Goal: Transaction & Acquisition: Purchase product/service

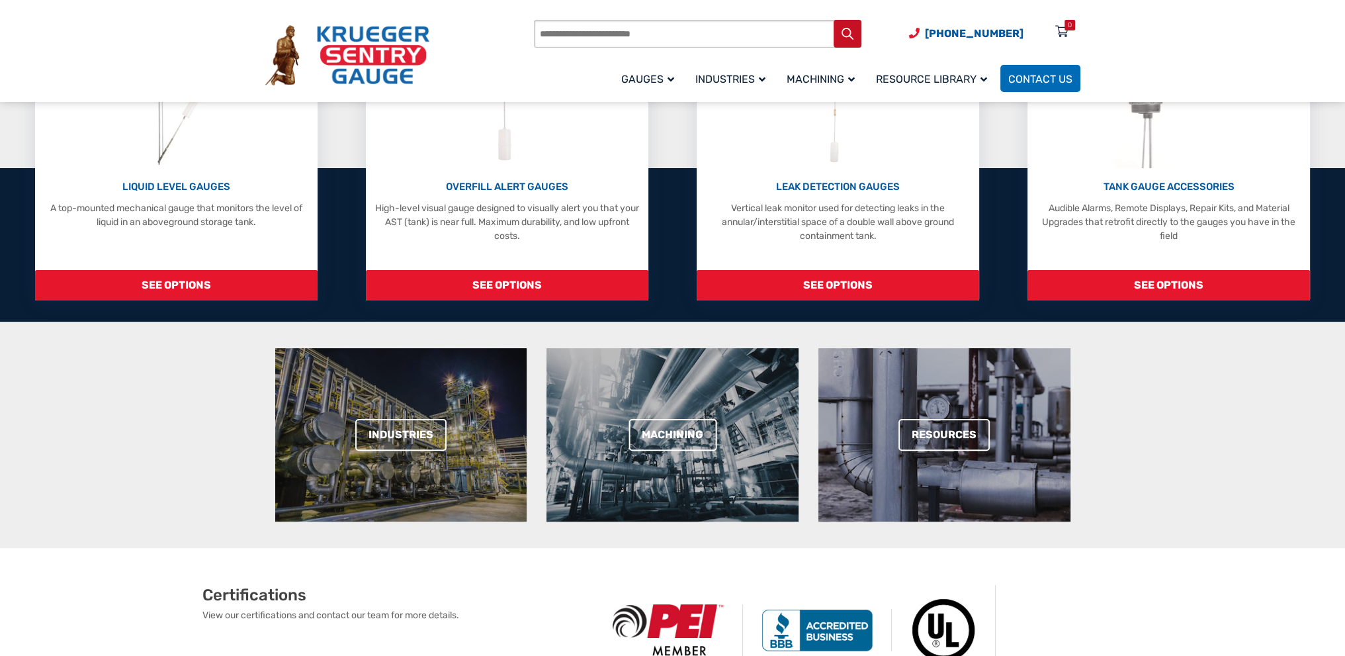
scroll to position [265, 0]
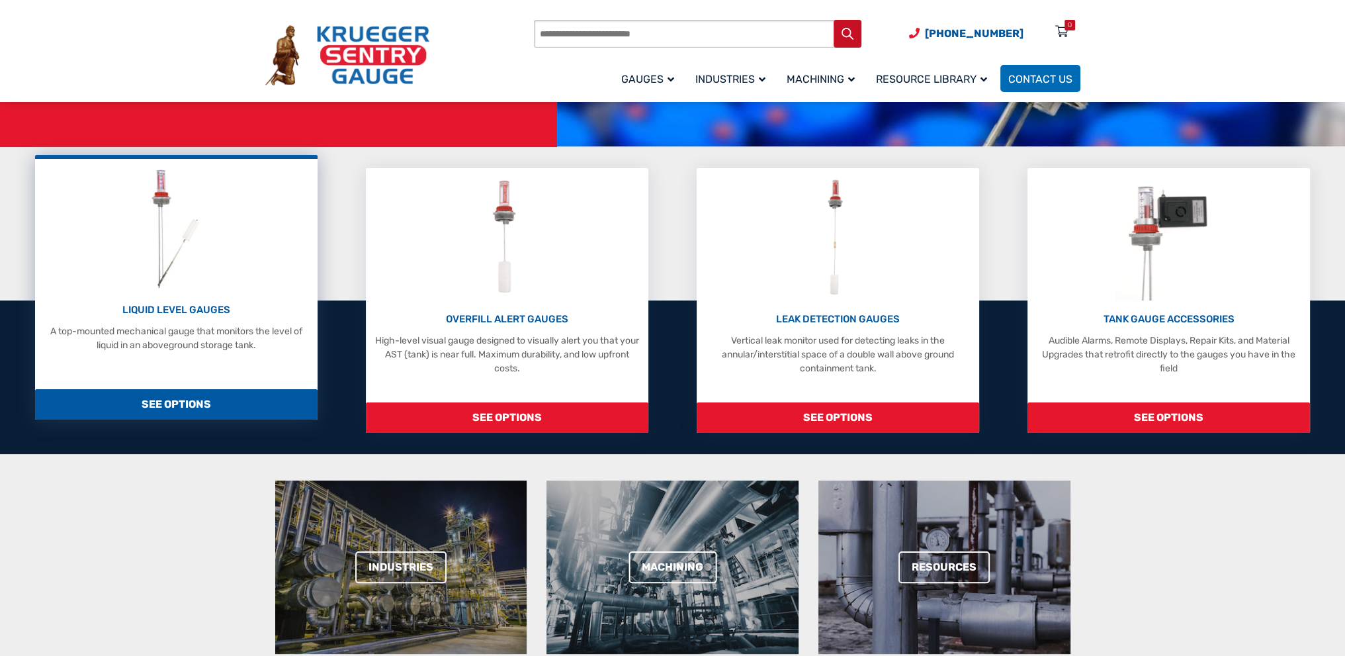
click at [176, 406] on span "SEE OPTIONS" at bounding box center [176, 404] width 282 height 30
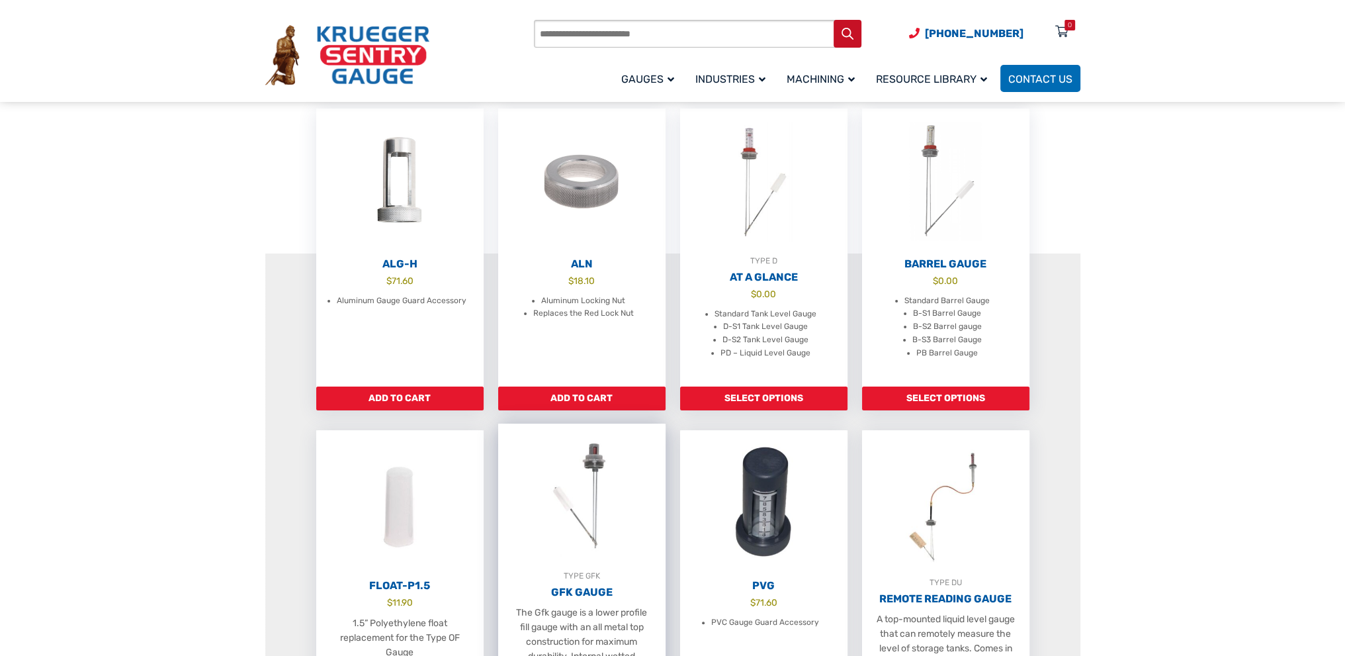
scroll to position [529, 0]
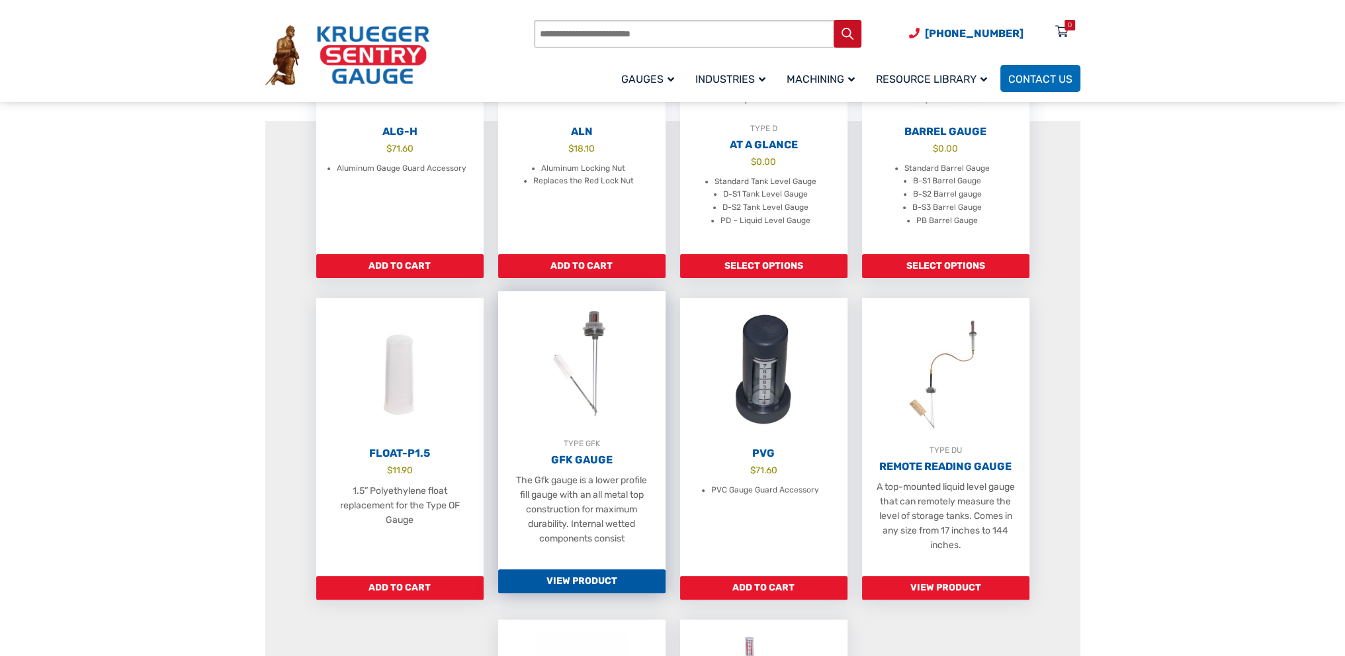
click at [584, 592] on link "View Product" at bounding box center [581, 581] width 167 height 24
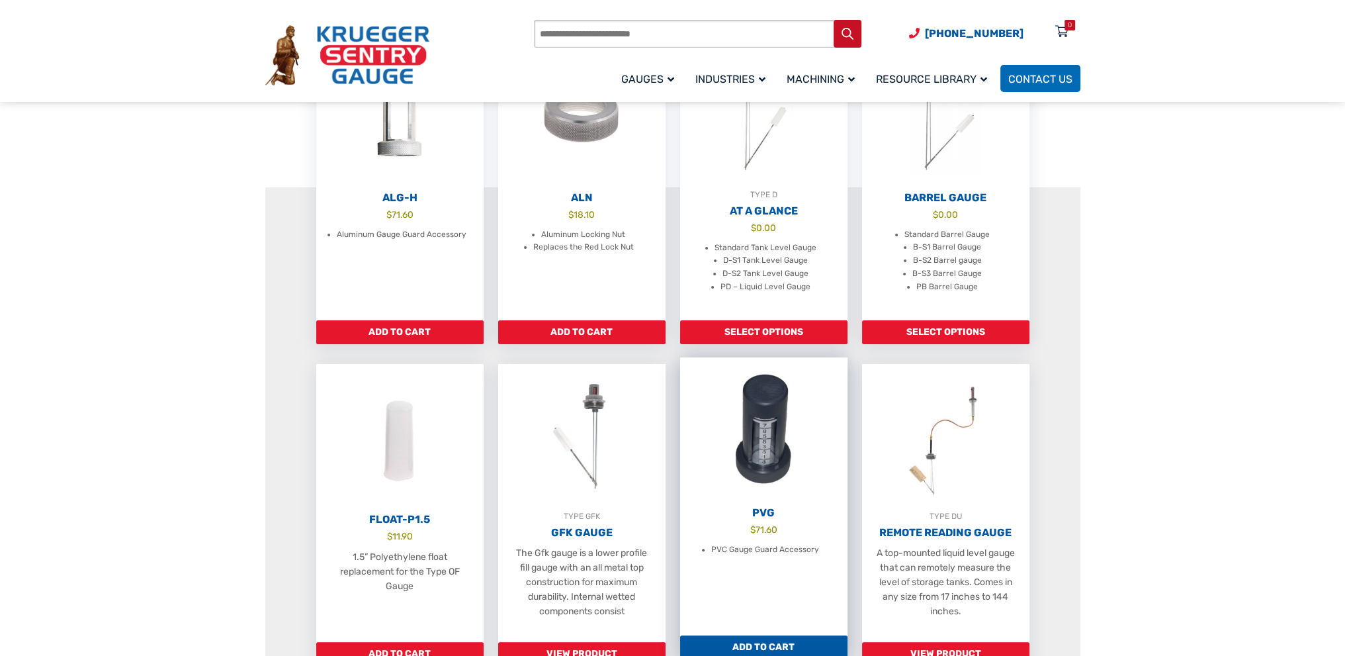
scroll to position [397, 0]
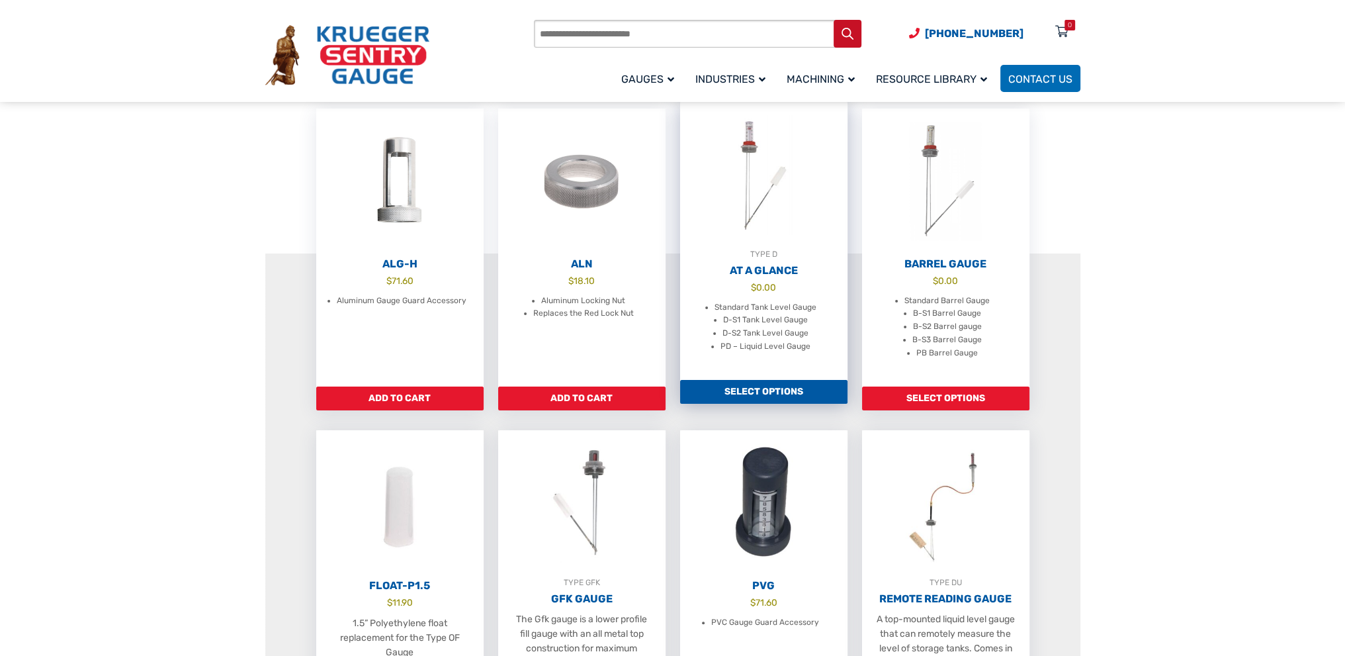
click at [757, 243] on img at bounding box center [763, 175] width 167 height 146
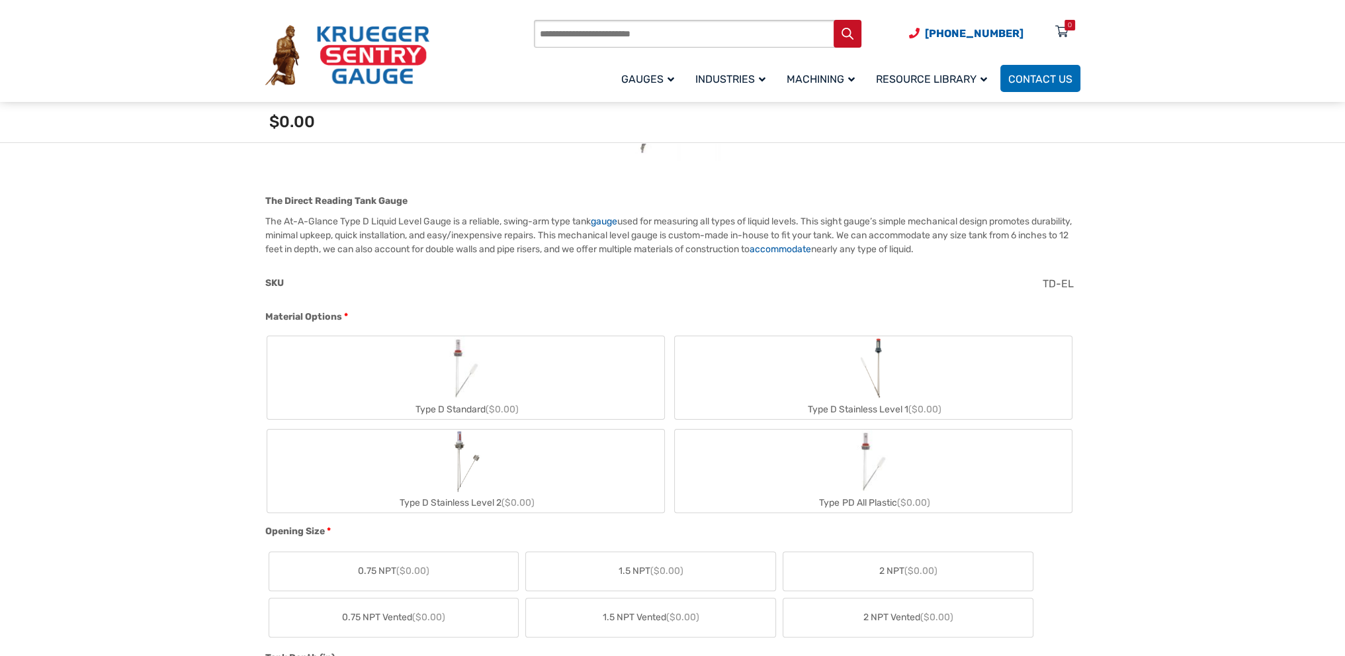
scroll to position [397, 0]
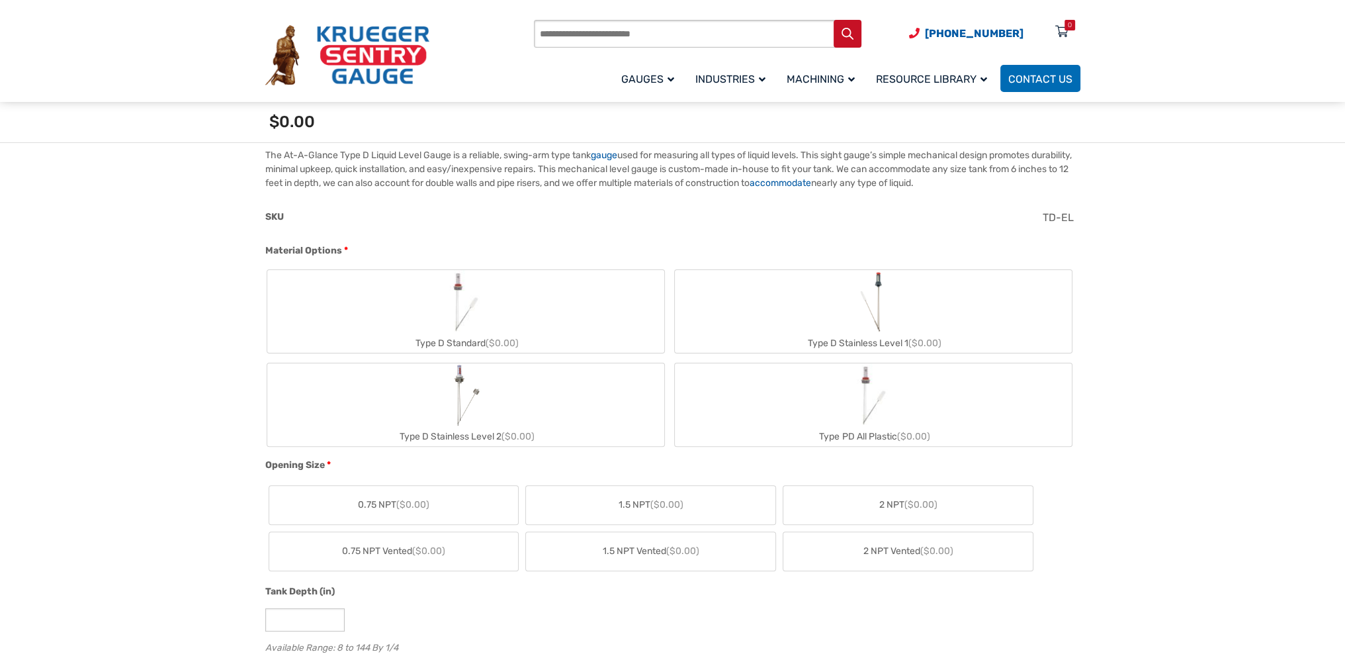
click at [868, 314] on img "Type D Stainless Level 1" at bounding box center [872, 302] width 35 height 64
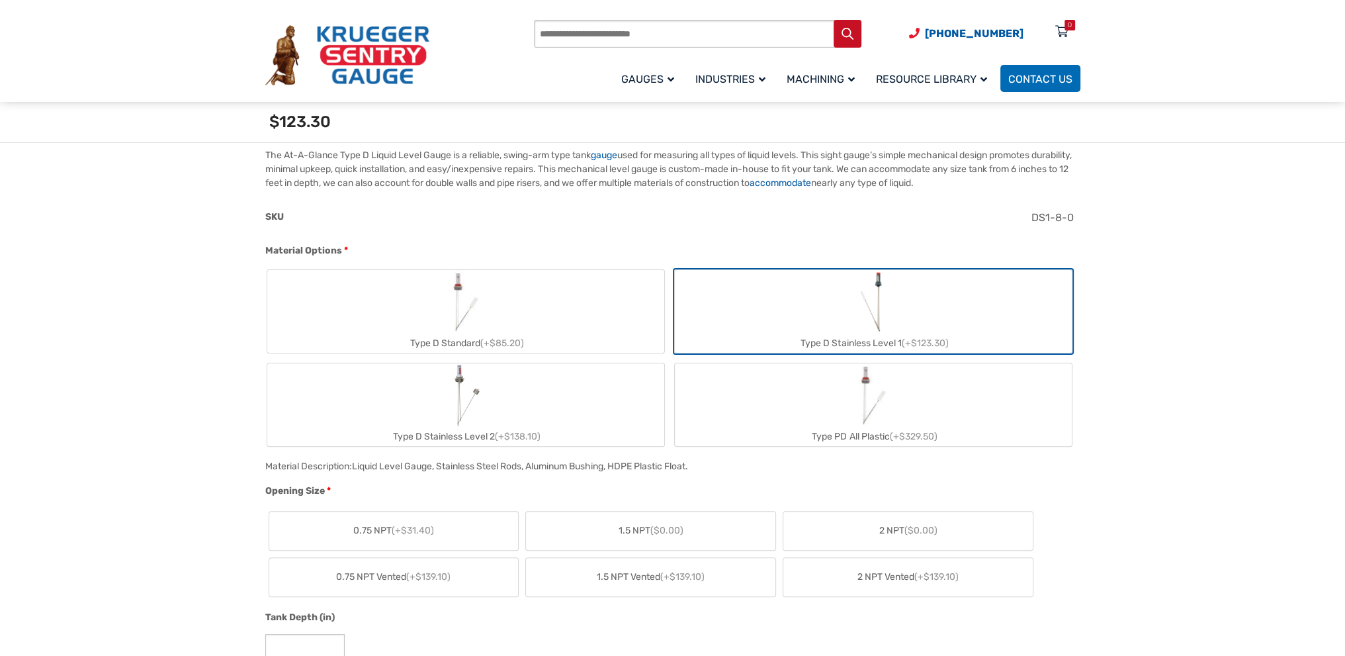
click at [662, 533] on span "($0.00)" at bounding box center [666, 530] width 33 height 11
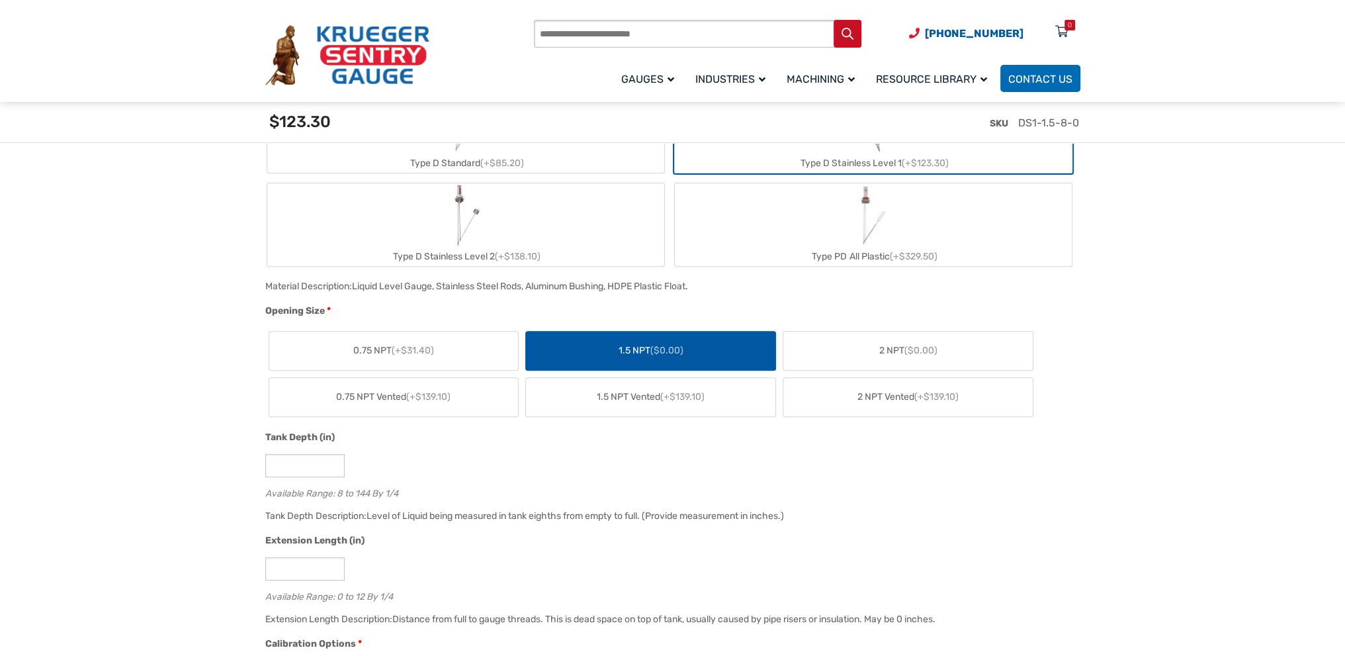
scroll to position [661, 0]
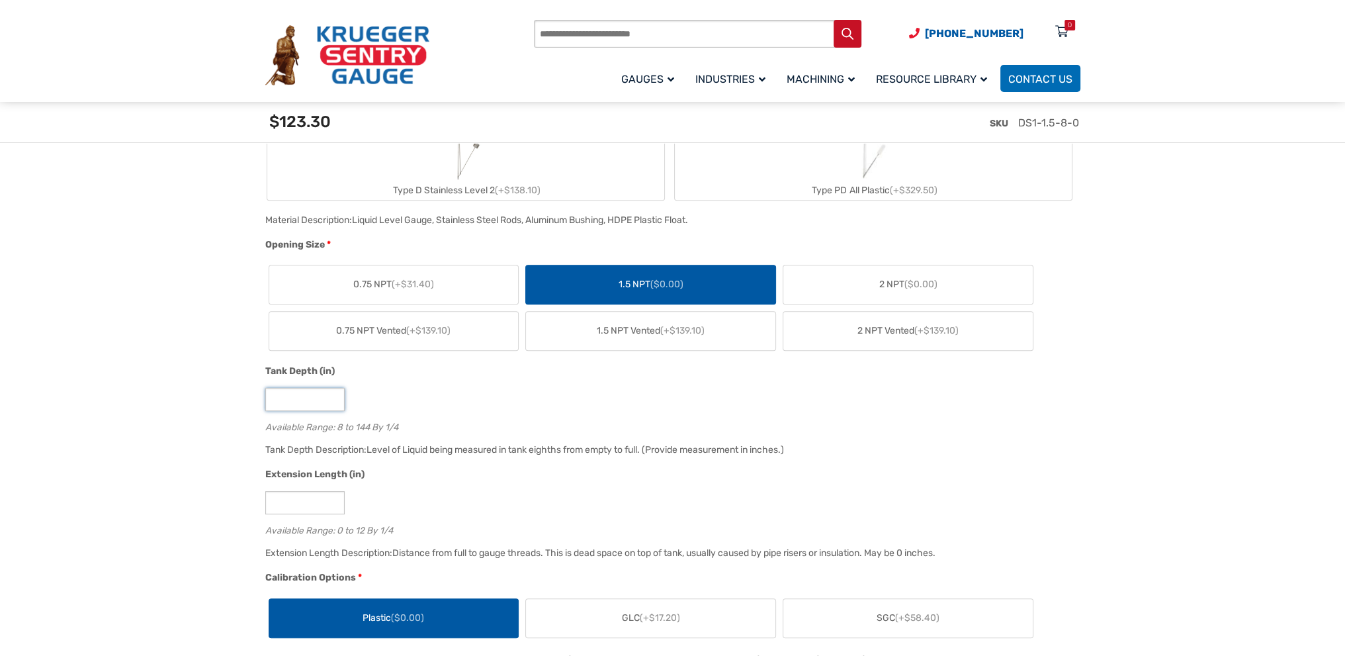
drag, startPoint x: 294, startPoint y: 405, endPoint x: 267, endPoint y: 400, distance: 27.6
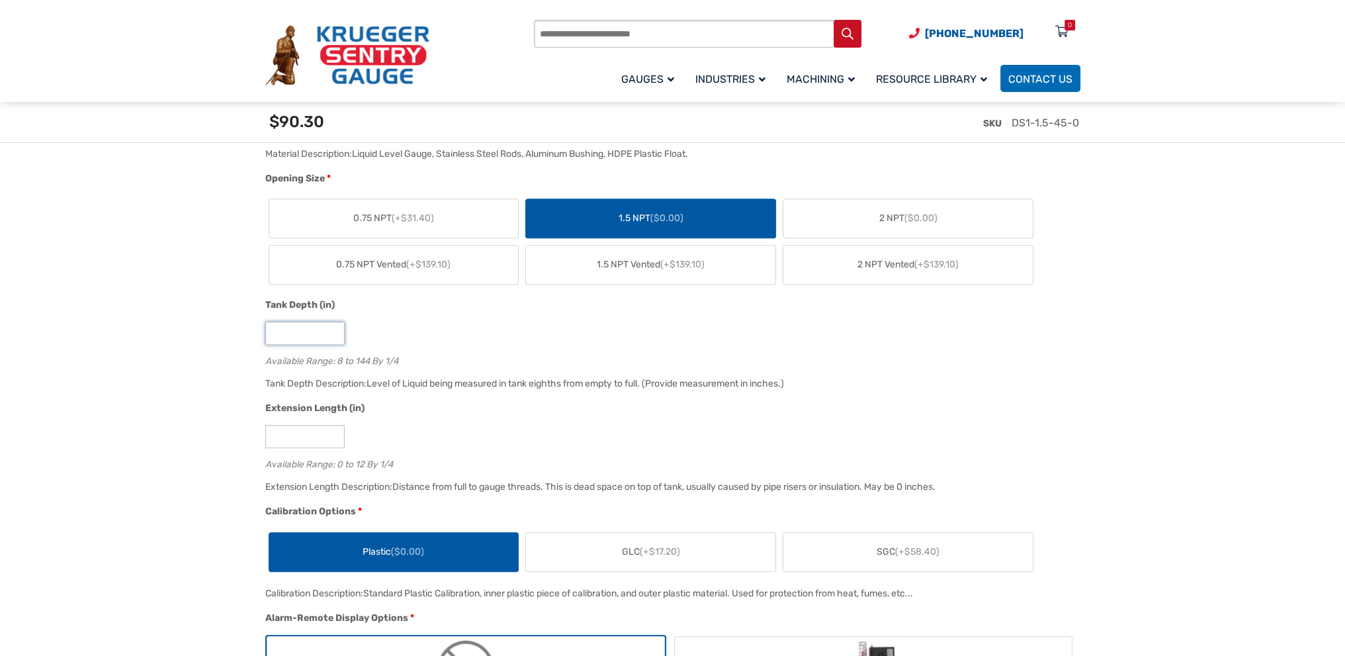
scroll to position [794, 0]
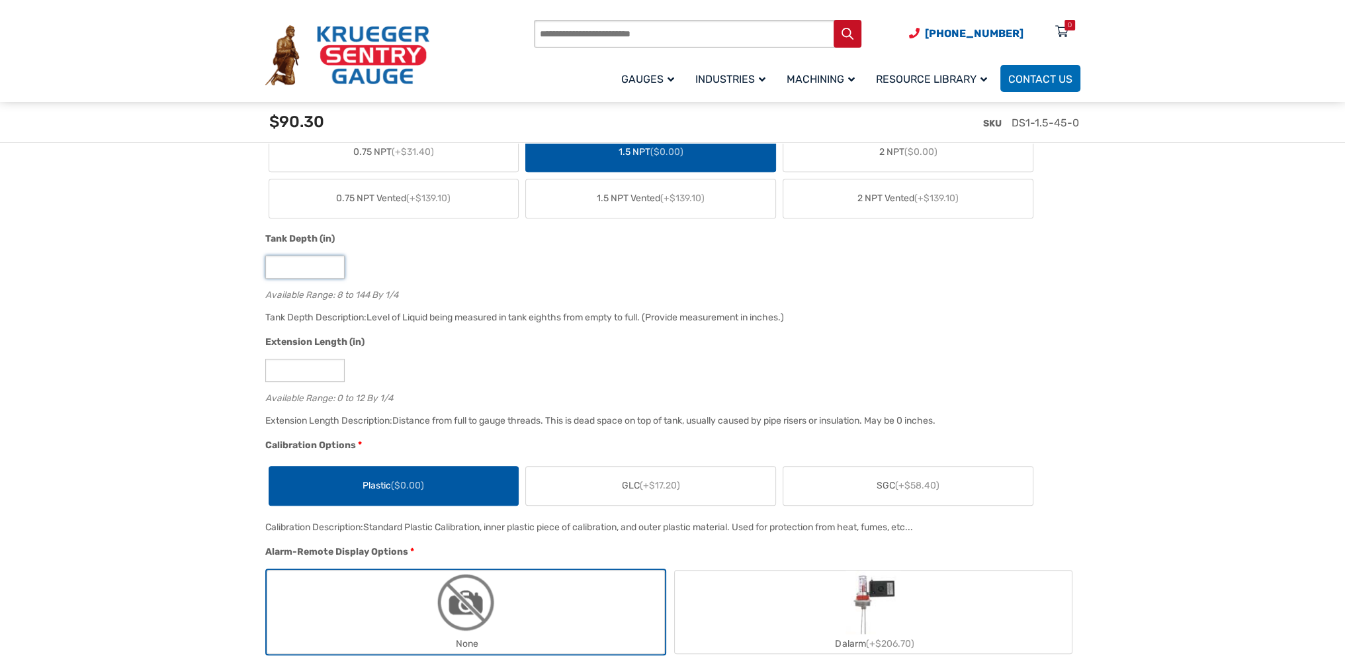
type input "**"
click at [331, 382] on input "*" at bounding box center [304, 370] width 79 height 23
type input "*"
click at [335, 380] on input "*" at bounding box center [304, 370] width 79 height 23
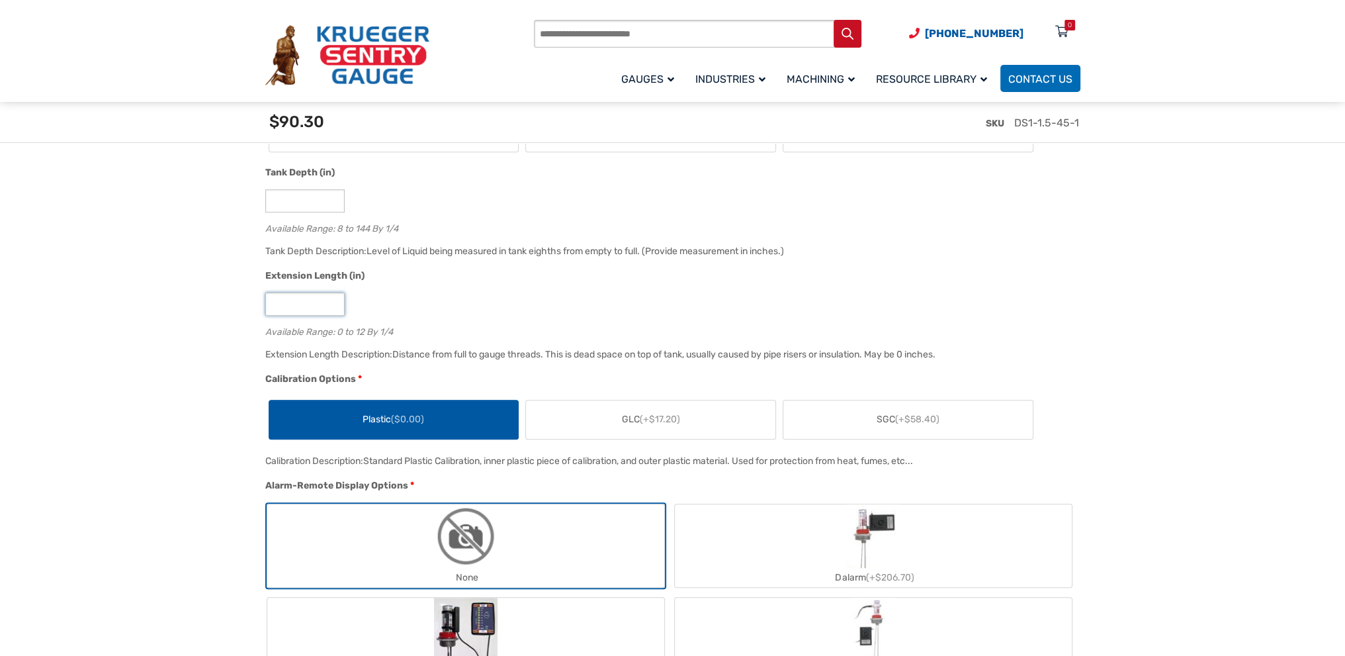
scroll to position [926, 0]
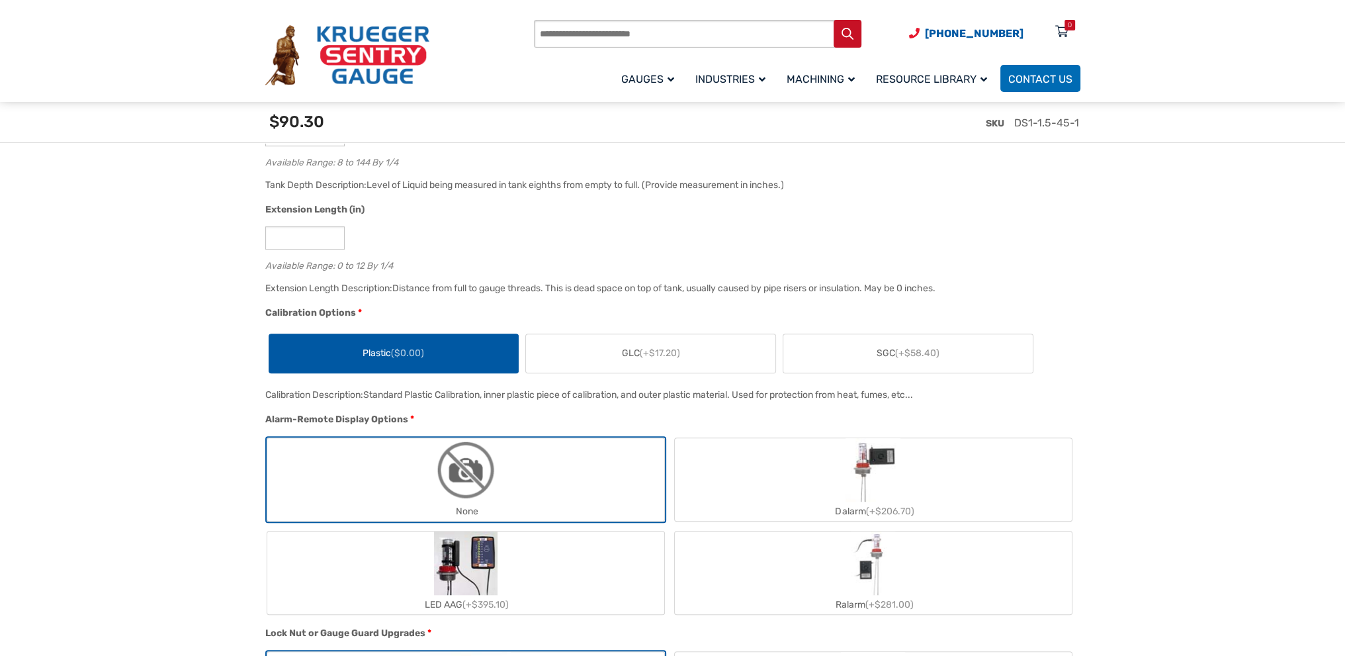
click at [644, 359] on span "(+$17.20)" at bounding box center [660, 352] width 40 height 11
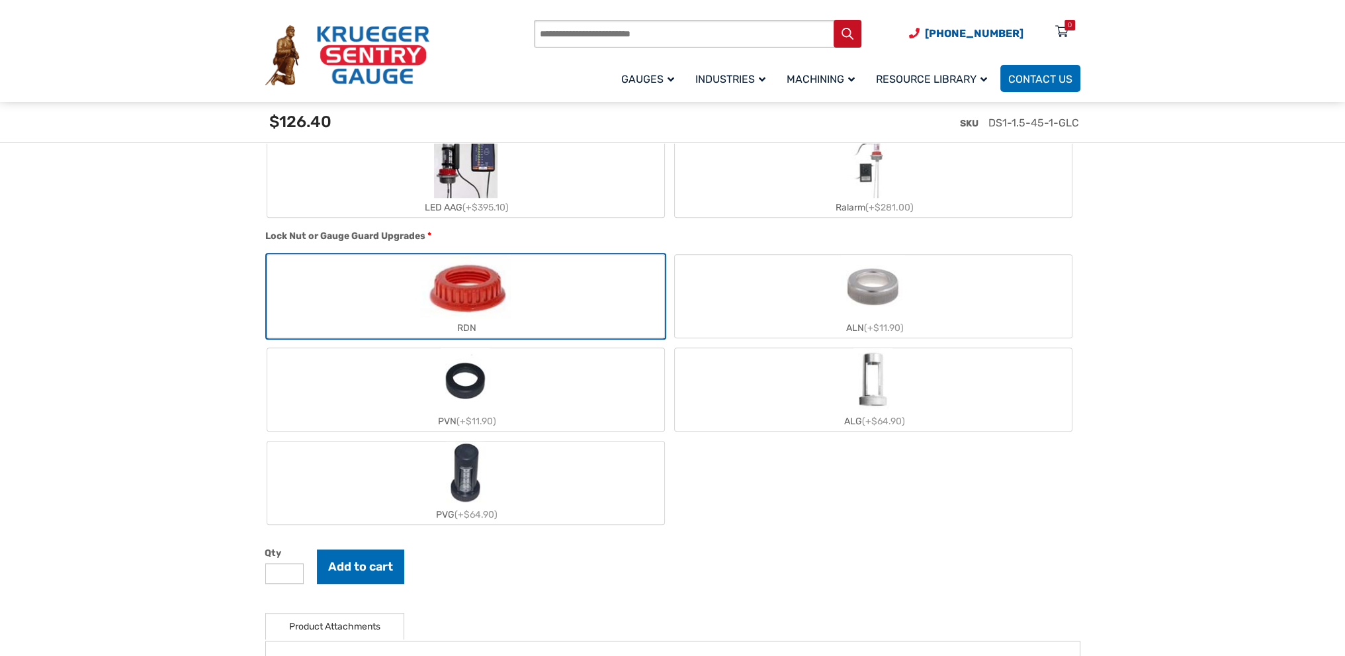
scroll to position [1389, 0]
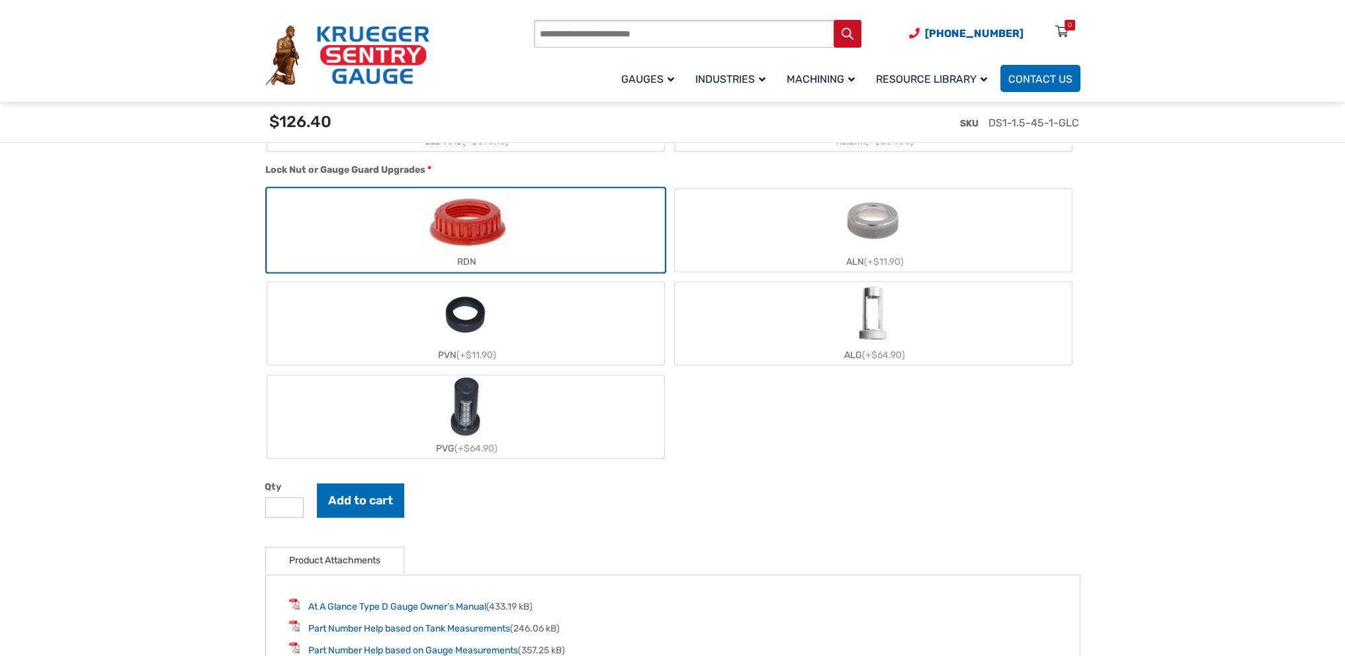
click at [881, 252] on img "ALN" at bounding box center [873, 221] width 64 height 64
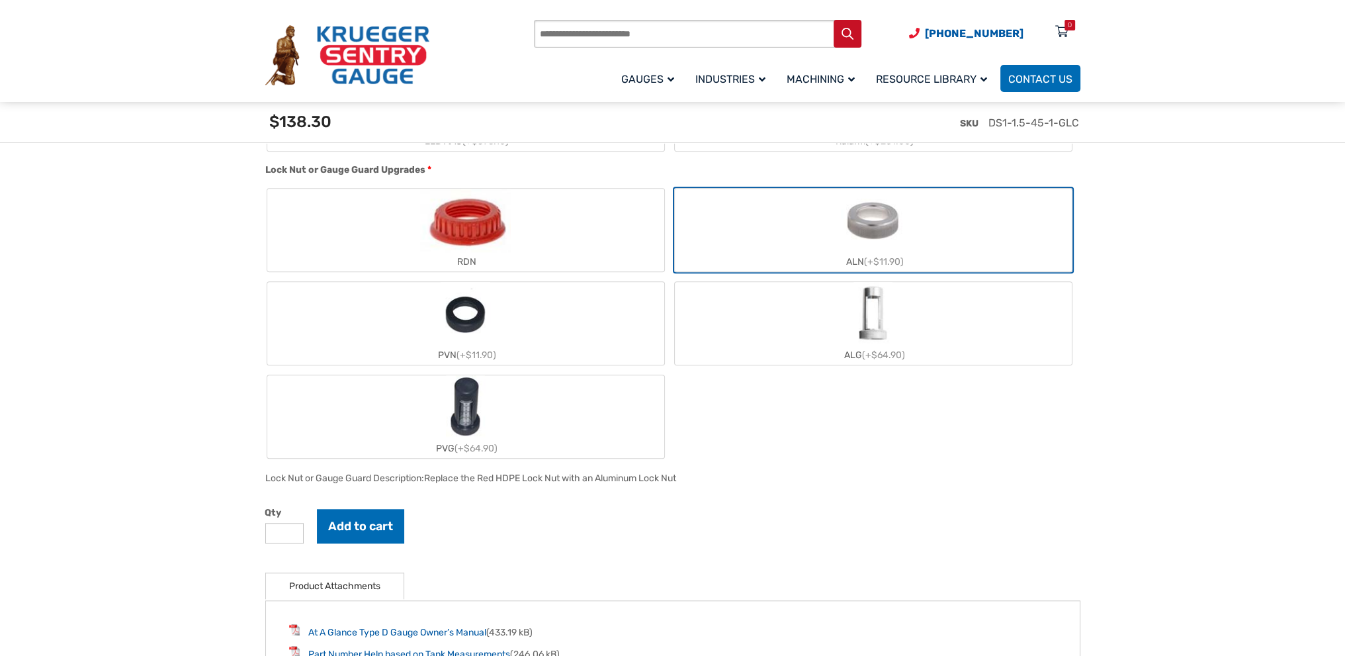
click at [847, 343] on label "ALG (+$64.90)" at bounding box center [873, 323] width 397 height 83
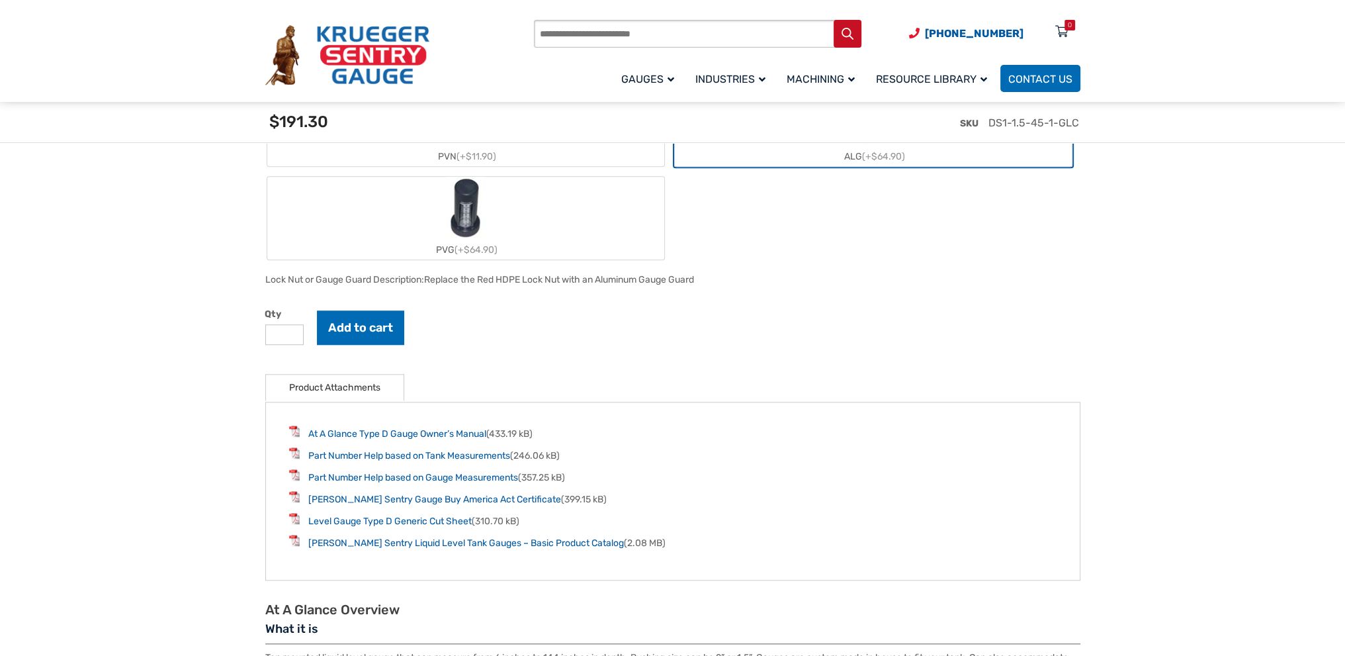
scroll to position [1654, 0]
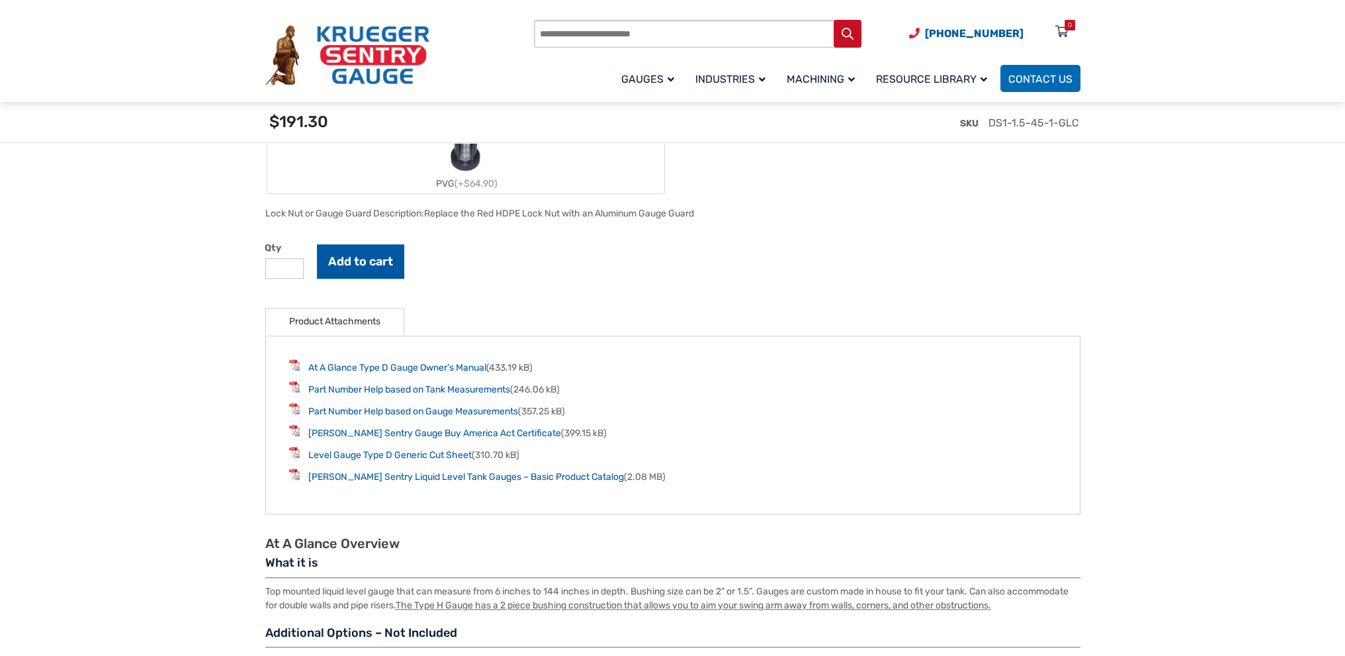
click at [368, 278] on button "Add to cart" at bounding box center [360, 261] width 87 height 34
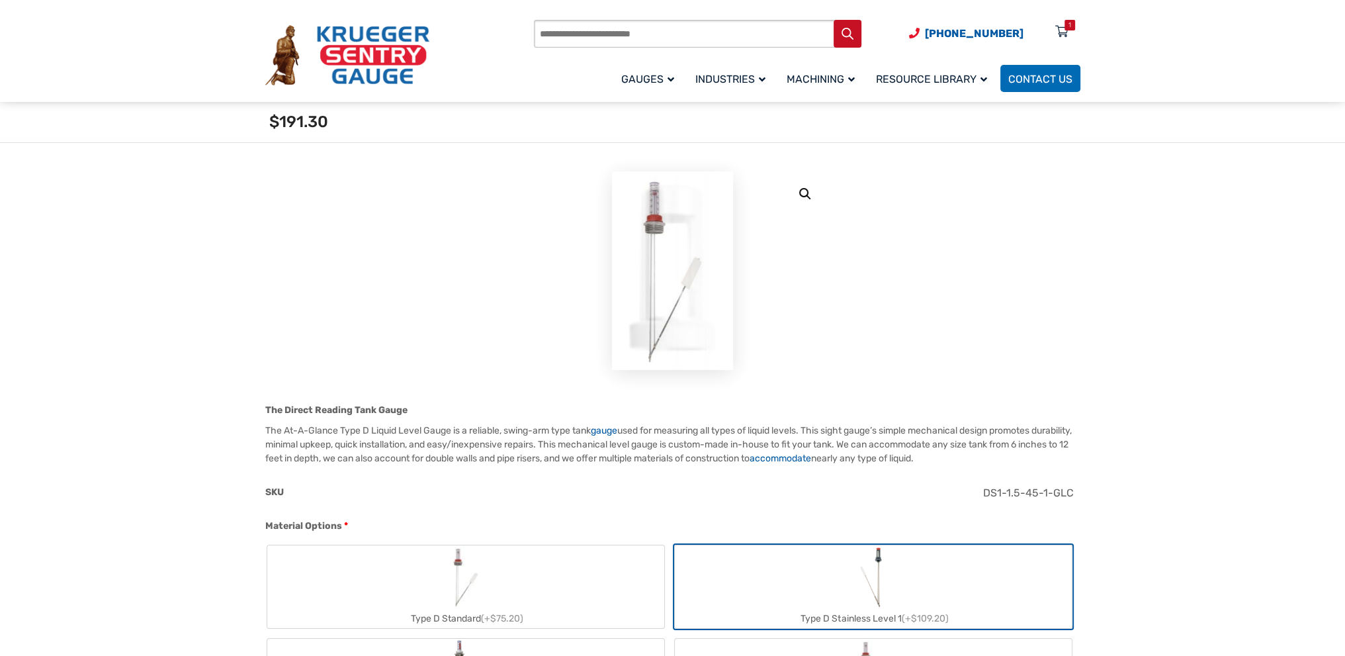
scroll to position [0, 0]
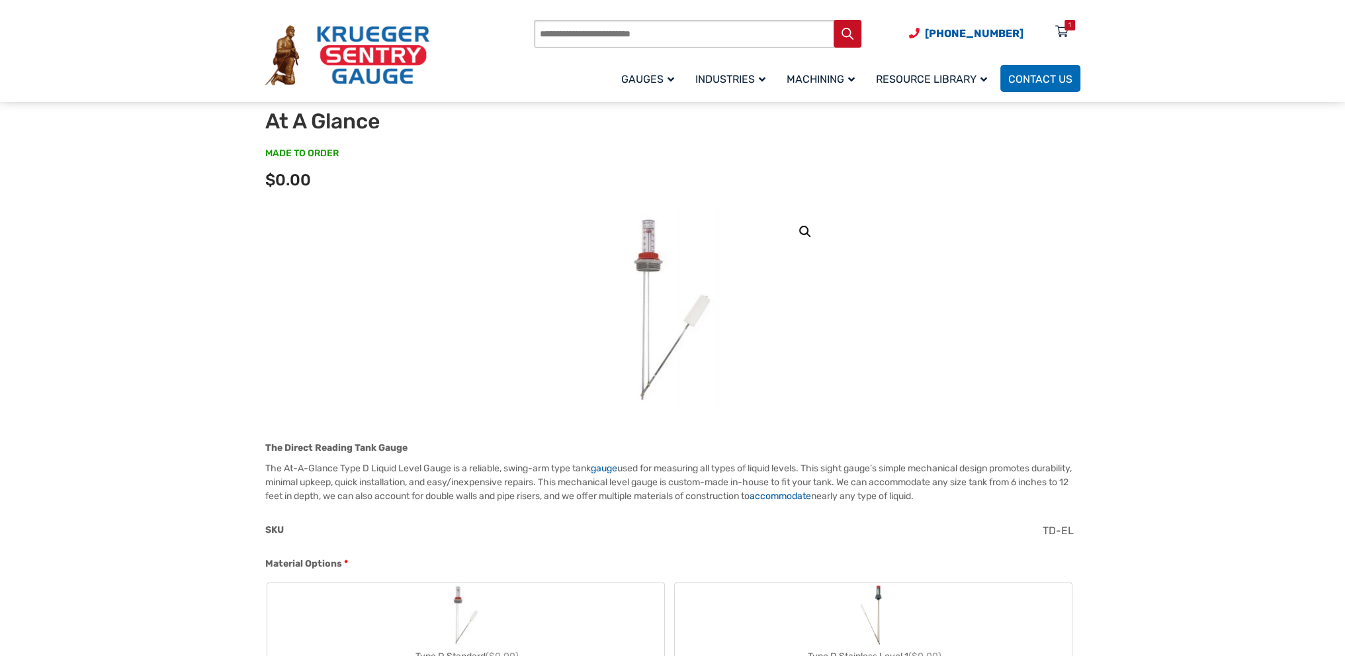
scroll to position [132, 0]
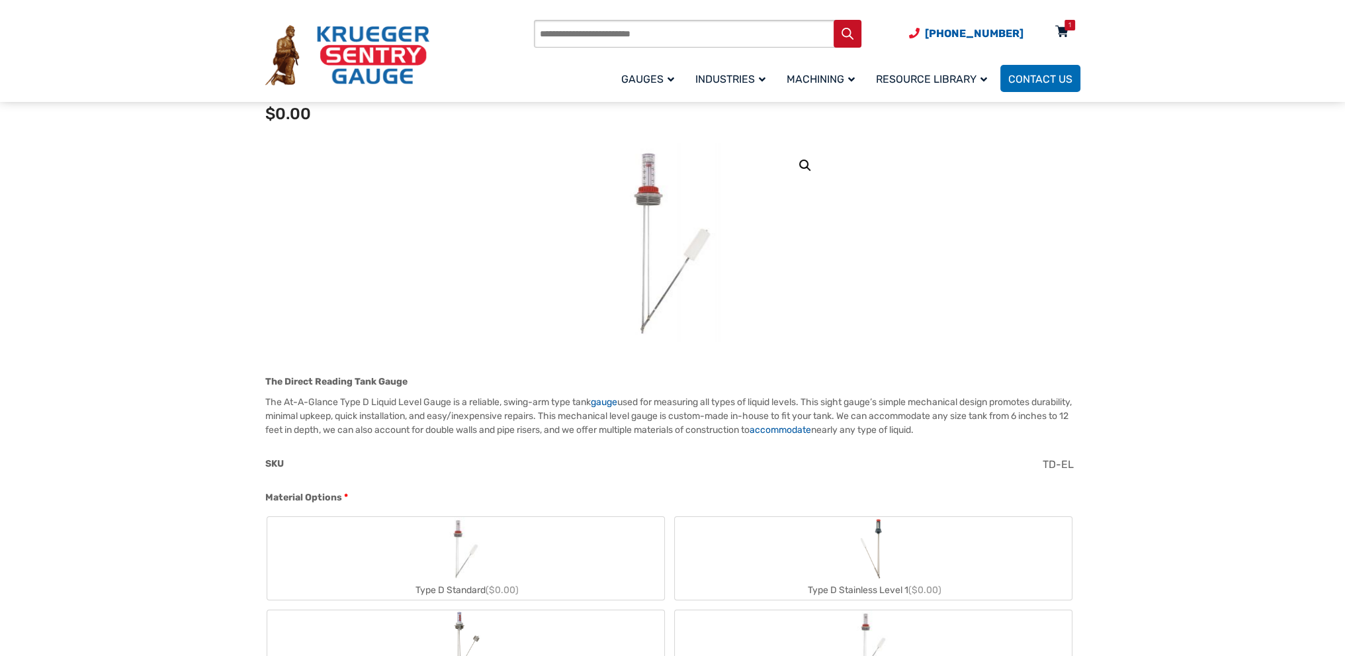
click at [1062, 31] on icon at bounding box center [1061, 32] width 13 height 21
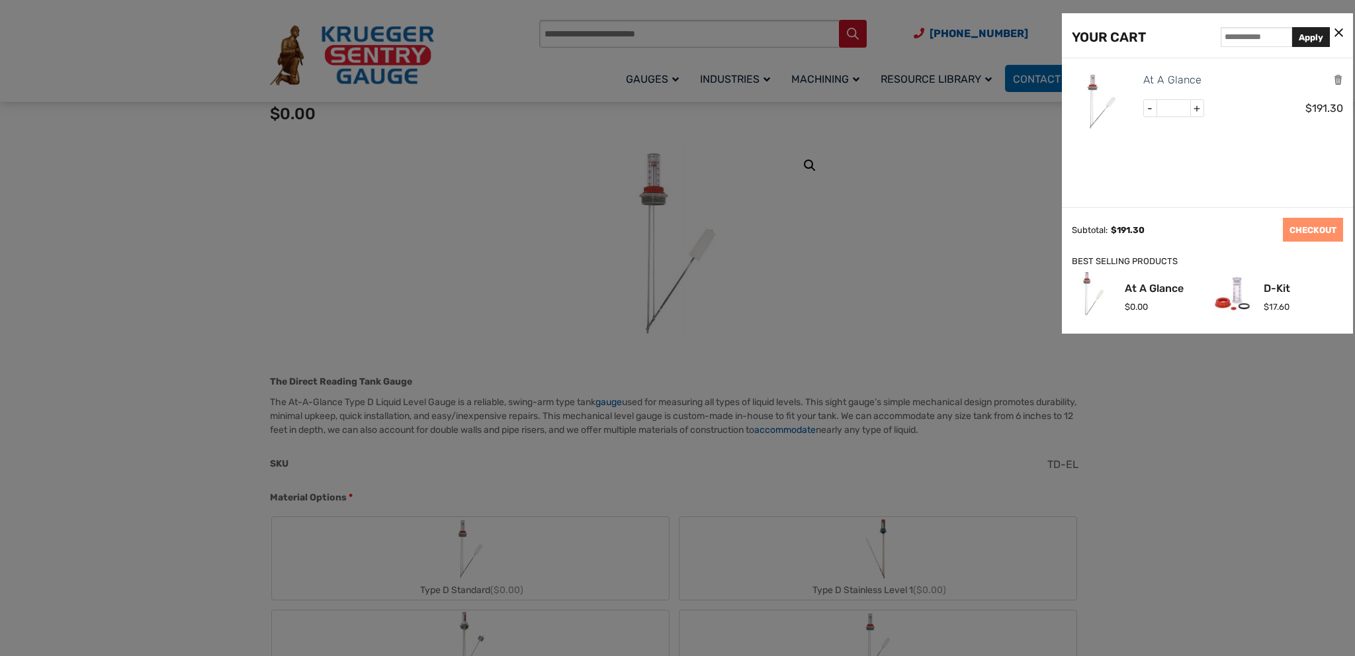
click at [1338, 33] on icon at bounding box center [1338, 33] width 9 height 14
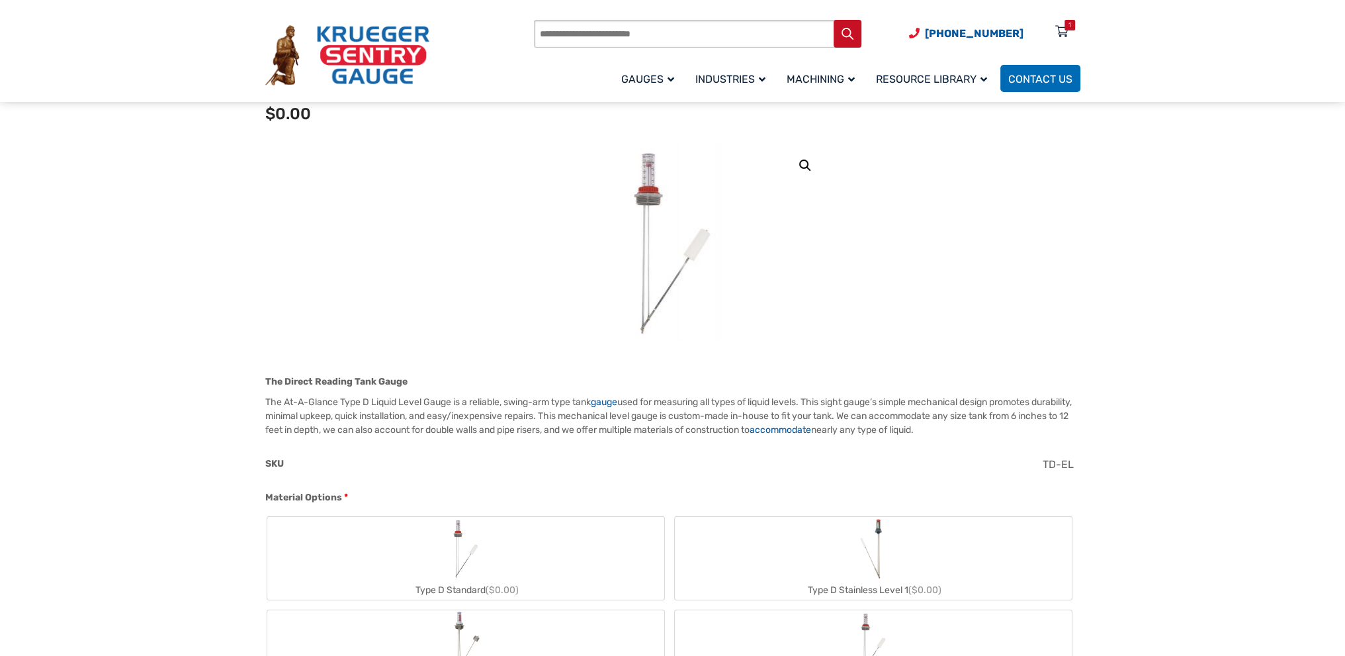
scroll to position [0, 0]
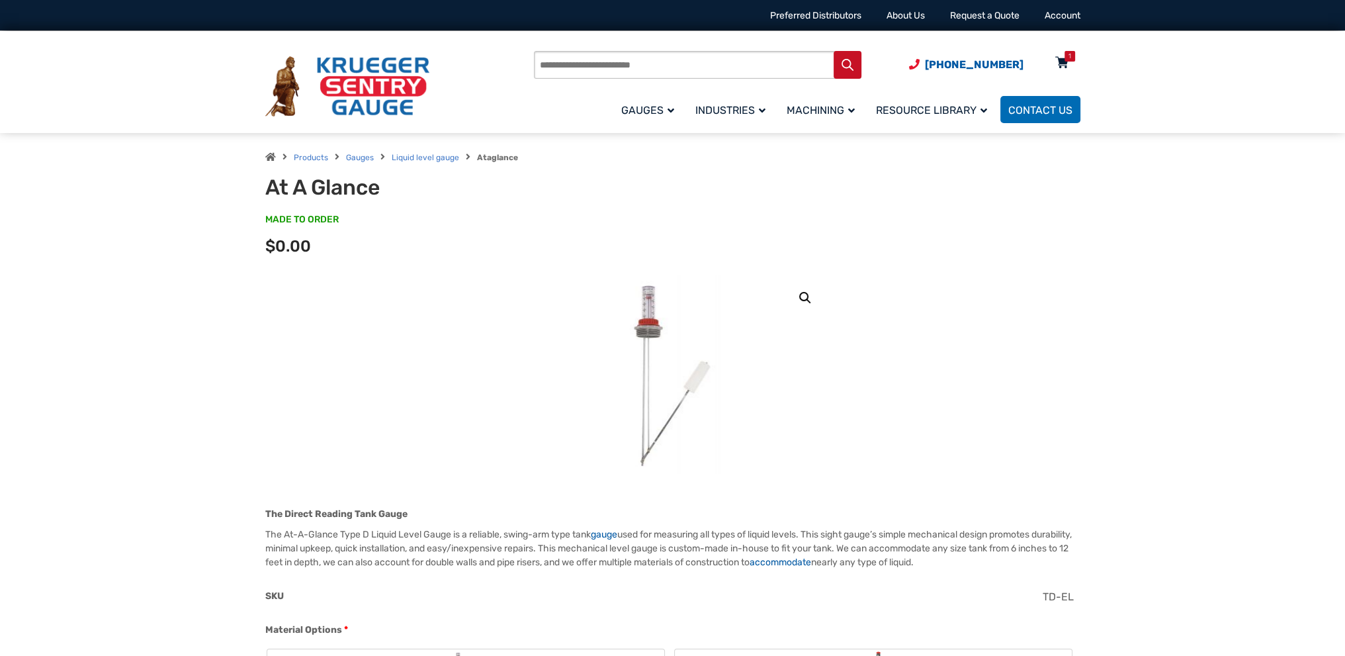
click at [1064, 58] on div "1" at bounding box center [1069, 56] width 11 height 11
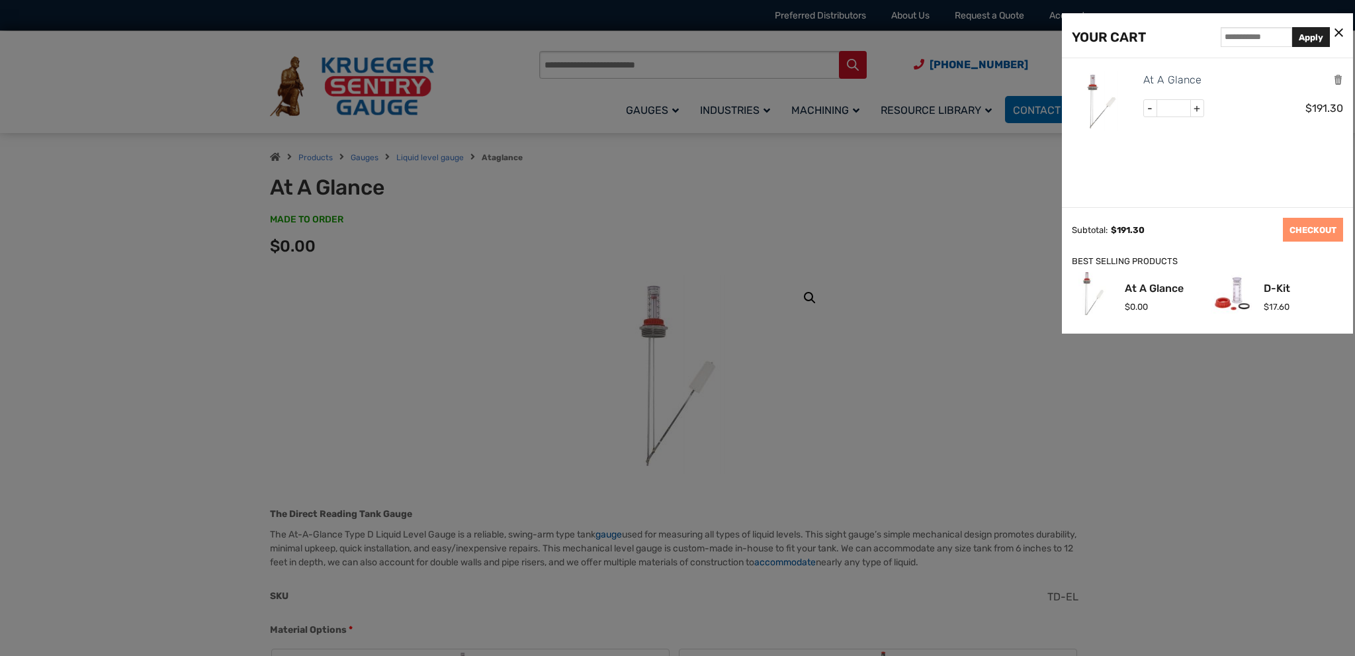
drag, startPoint x: 1172, startPoint y: 36, endPoint x: 1060, endPoint y: 87, distance: 122.0
click at [1338, 76] on icon "Remove this item" at bounding box center [1338, 79] width 10 height 13
click at [1337, 28] on icon at bounding box center [1338, 33] width 9 height 14
